Goal: Check status: Check status

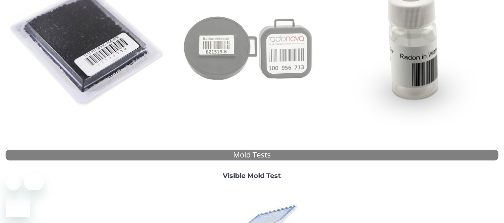
scroll to position [47, 0]
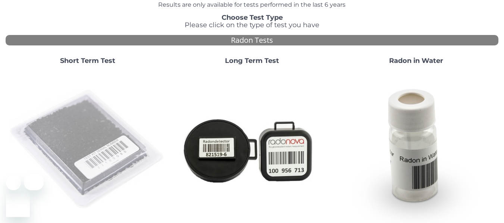
click at [99, 122] on img at bounding box center [88, 150] width 158 height 158
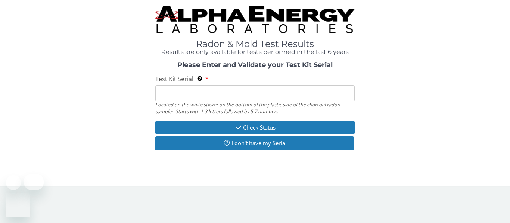
click at [223, 98] on input "Test Kit Serial Located on the white sticker on the bottom of the plastic side …" at bounding box center [254, 93] width 199 height 16
paste input "AA119219"
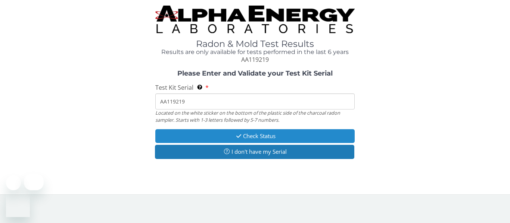
type input "AA119219"
click at [250, 140] on button "Check Status" at bounding box center [254, 136] width 199 height 14
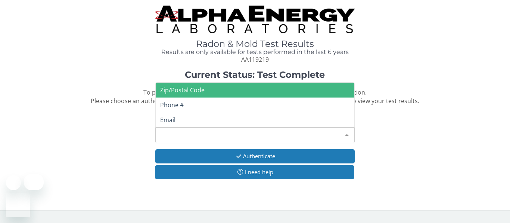
click at [257, 138] on div "Please make a selection" at bounding box center [254, 136] width 199 height 16
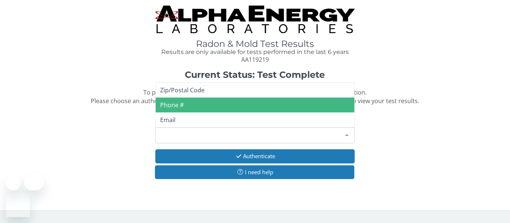
click at [198, 107] on span "Phone #" at bounding box center [255, 105] width 198 height 15
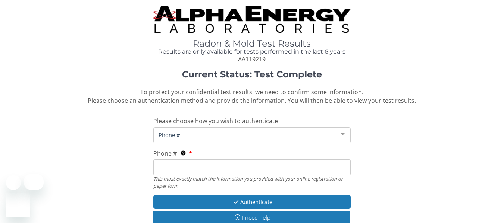
click at [203, 168] on input "Phone # This must exactly match the information you provided with your online r…" at bounding box center [251, 168] width 197 height 16
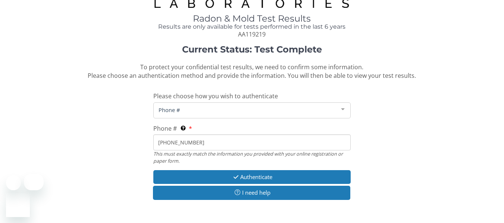
scroll to position [37, 0]
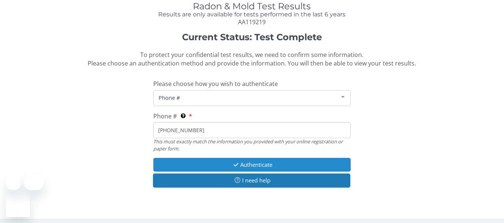
type input "[PHONE_NUMBER]"
click at [257, 166] on button "Authenticate" at bounding box center [251, 165] width 197 height 14
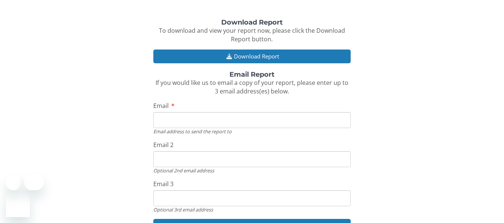
scroll to position [75, 0]
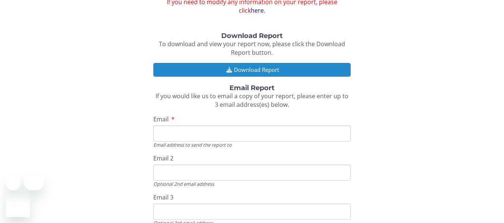
click at [248, 69] on button "Download Report" at bounding box center [251, 70] width 197 height 14
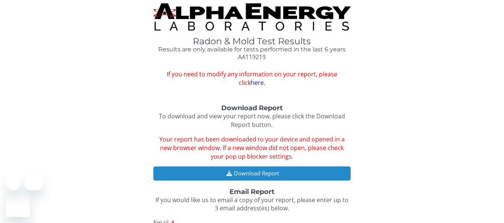
scroll to position [0, 0]
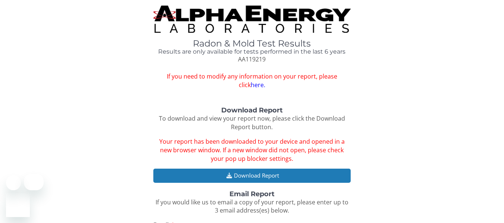
click at [252, 85] on link "here." at bounding box center [258, 85] width 15 height 8
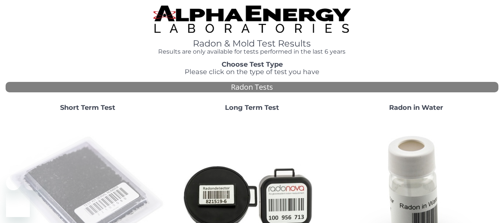
drag, startPoint x: 71, startPoint y: 144, endPoint x: 94, endPoint y: 140, distance: 23.9
click at [71, 144] on img at bounding box center [88, 197] width 158 height 158
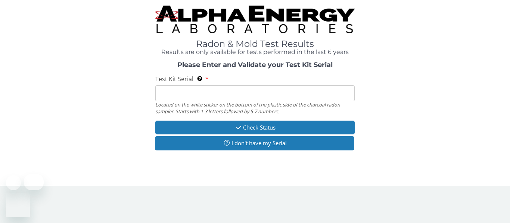
click at [288, 96] on input "Test Kit Serial Located on the white sticker on the bottom of the plastic side …" at bounding box center [254, 93] width 199 height 16
paste input "AE998886"
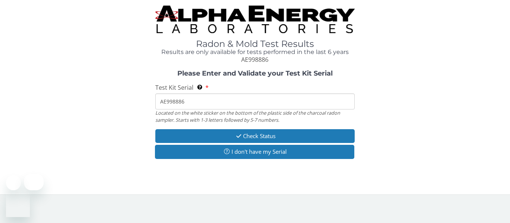
type input "AE998886"
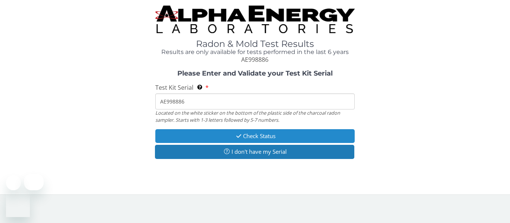
click at [255, 138] on button "Check Status" at bounding box center [254, 136] width 199 height 14
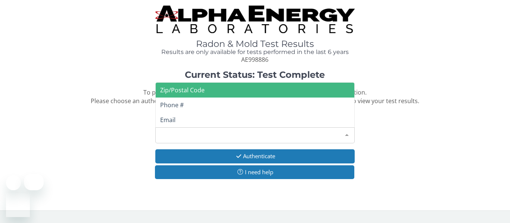
click at [273, 140] on div "Please make a selection" at bounding box center [254, 136] width 199 height 16
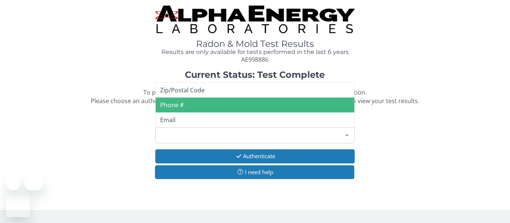
click at [201, 107] on span "Phone #" at bounding box center [255, 105] width 198 height 15
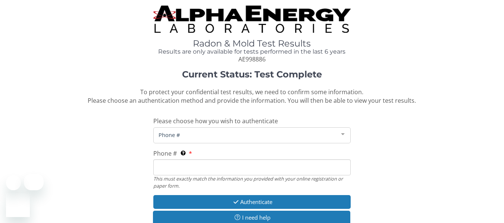
click at [179, 169] on input "Phone # This must exactly match the information you provided with your online r…" at bounding box center [251, 168] width 197 height 16
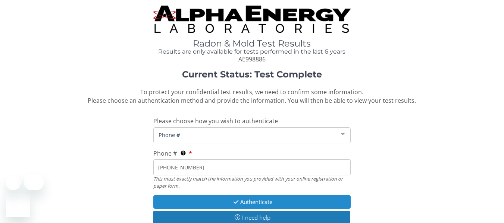
type input "[PHONE_NUMBER]"
click at [234, 197] on button "Authenticate" at bounding box center [251, 202] width 197 height 14
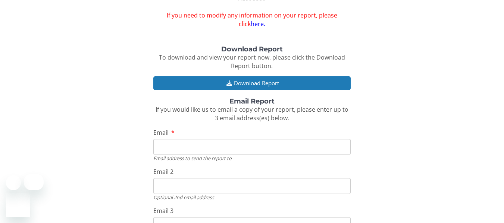
scroll to position [75, 0]
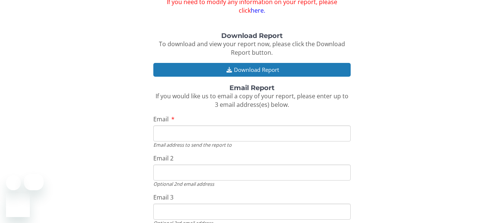
click at [211, 132] on input "Email" at bounding box center [251, 134] width 197 height 16
type input "mmatthews5032@gmail.com"
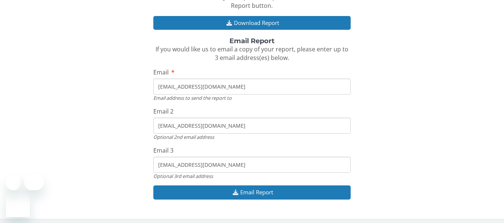
scroll to position [125, 0]
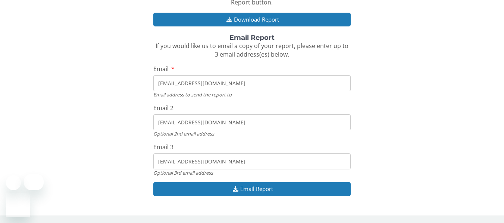
drag, startPoint x: 239, startPoint y: 160, endPoint x: 144, endPoint y: 157, distance: 95.2
click at [144, 157] on div "Download Report To download and view your report now, please click the Download…" at bounding box center [252, 93] width 493 height 222
drag, startPoint x: 233, startPoint y: 120, endPoint x: 140, endPoint y: 120, distance: 92.9
click at [140, 120] on div "Download Report To download and view your report now, please click the Download…" at bounding box center [252, 93] width 493 height 222
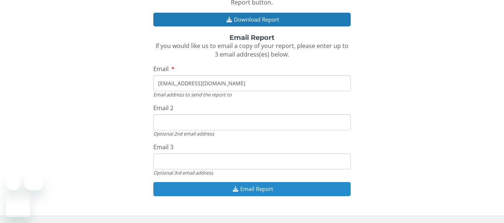
click at [263, 188] on button "Email Report" at bounding box center [251, 189] width 197 height 14
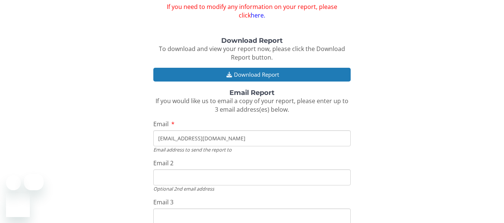
scroll to position [50, 0]
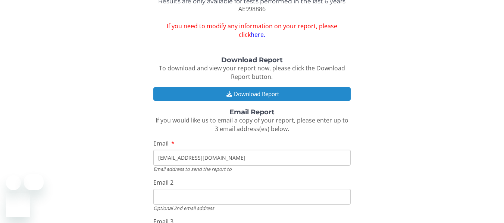
click at [270, 93] on button "Download Report" at bounding box center [251, 94] width 197 height 14
